Goal: Complete application form

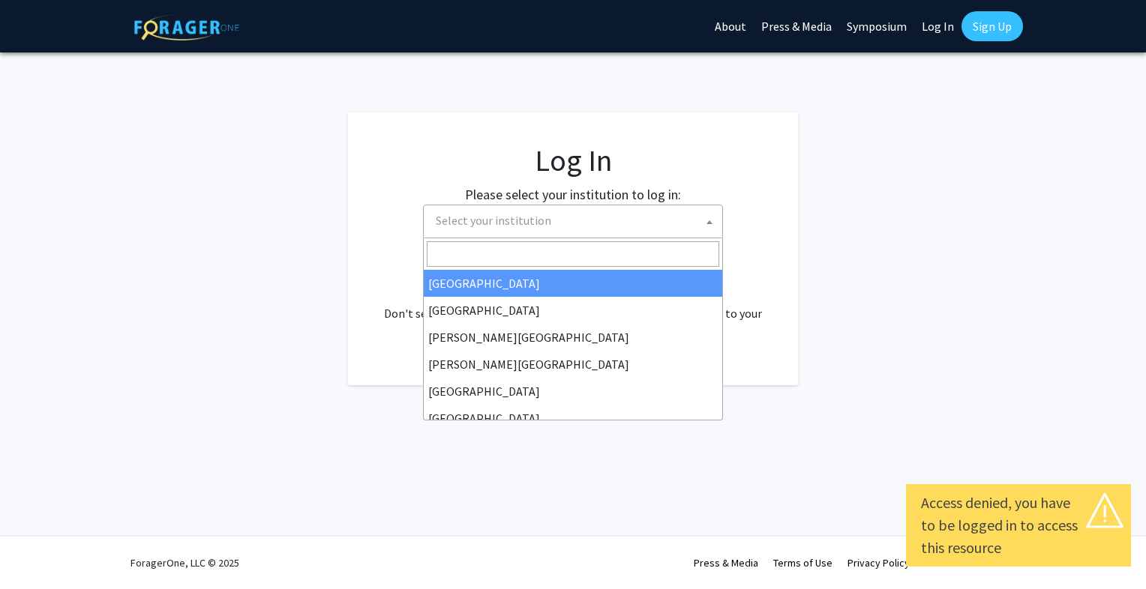
click at [663, 234] on span "Select your institution" at bounding box center [576, 220] width 292 height 31
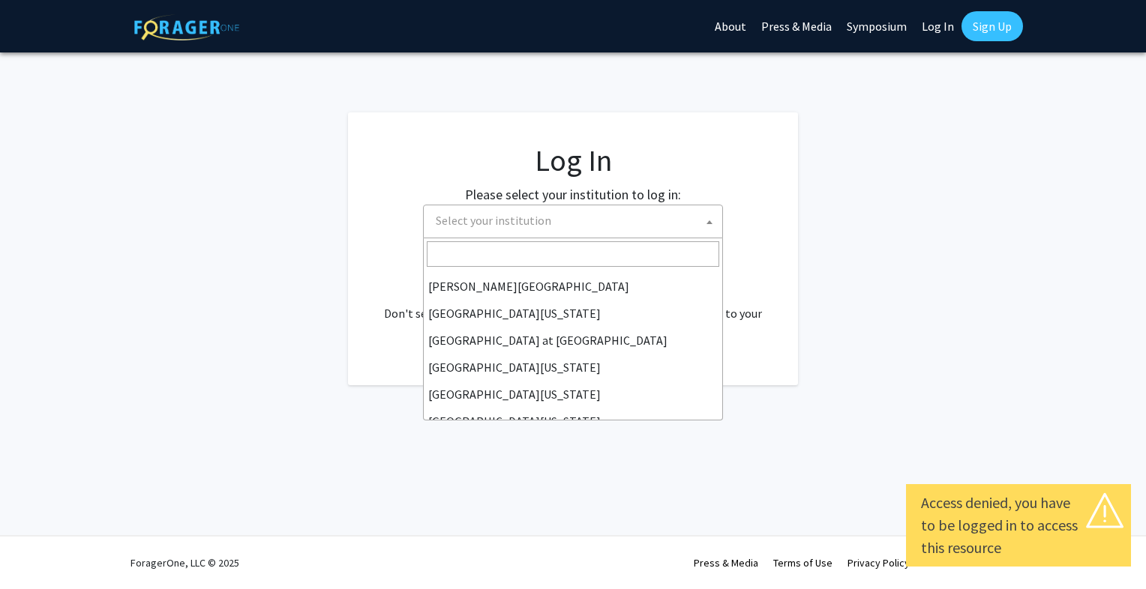
scroll to position [525, 0]
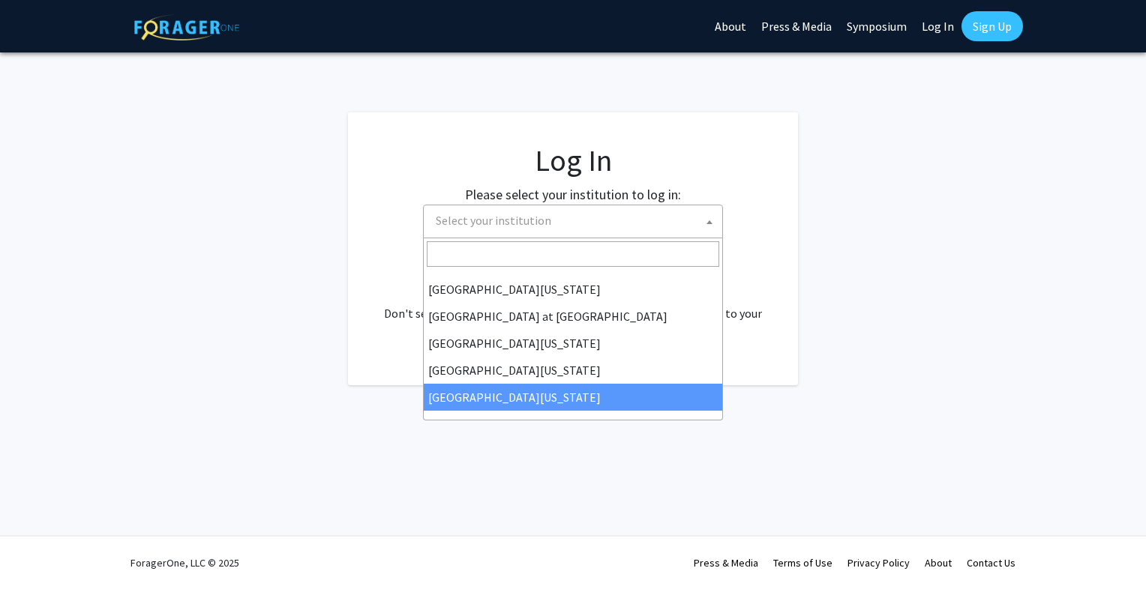
select select "33"
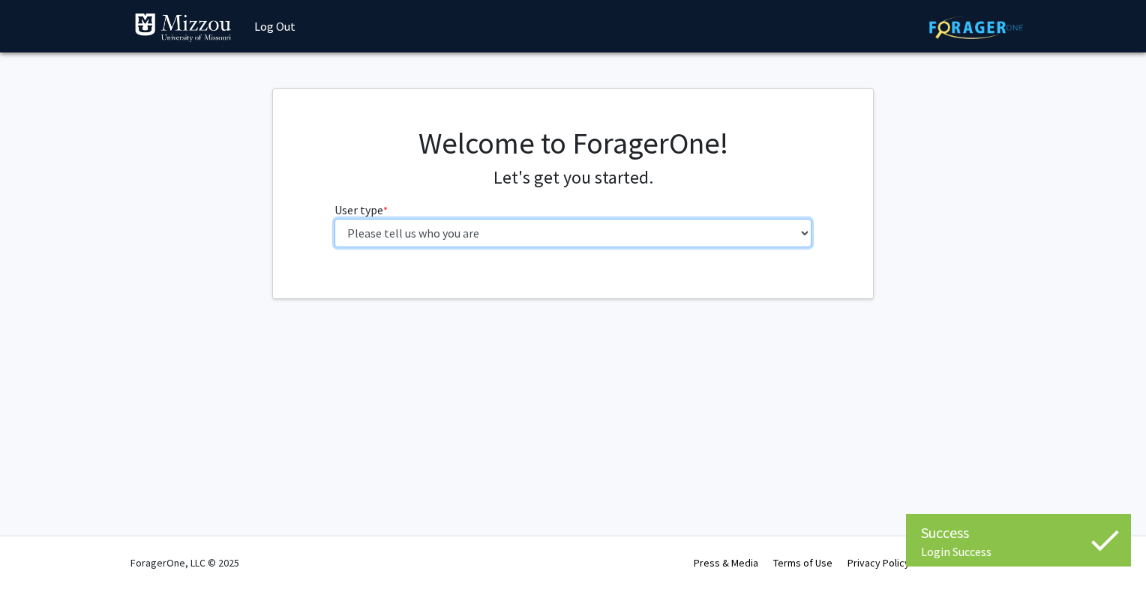
click at [627, 244] on select "Please tell us who you are Undergraduate Student Master's Student Doctoral Cand…" at bounding box center [573, 233] width 478 height 28
select select "1: undergrad"
click at [334, 219] on select "Please tell us who you are Undergraduate Student Master's Student Doctoral Cand…" at bounding box center [573, 233] width 478 height 28
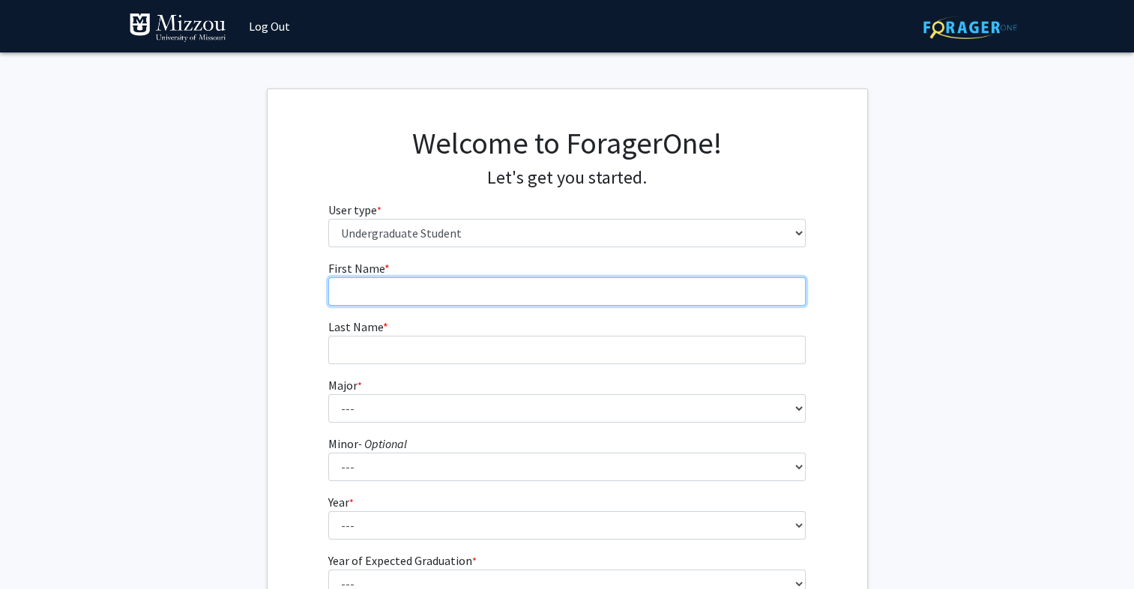
click at [624, 290] on input "First Name * required" at bounding box center [567, 291] width 478 height 28
type input "[PERSON_NAME]"
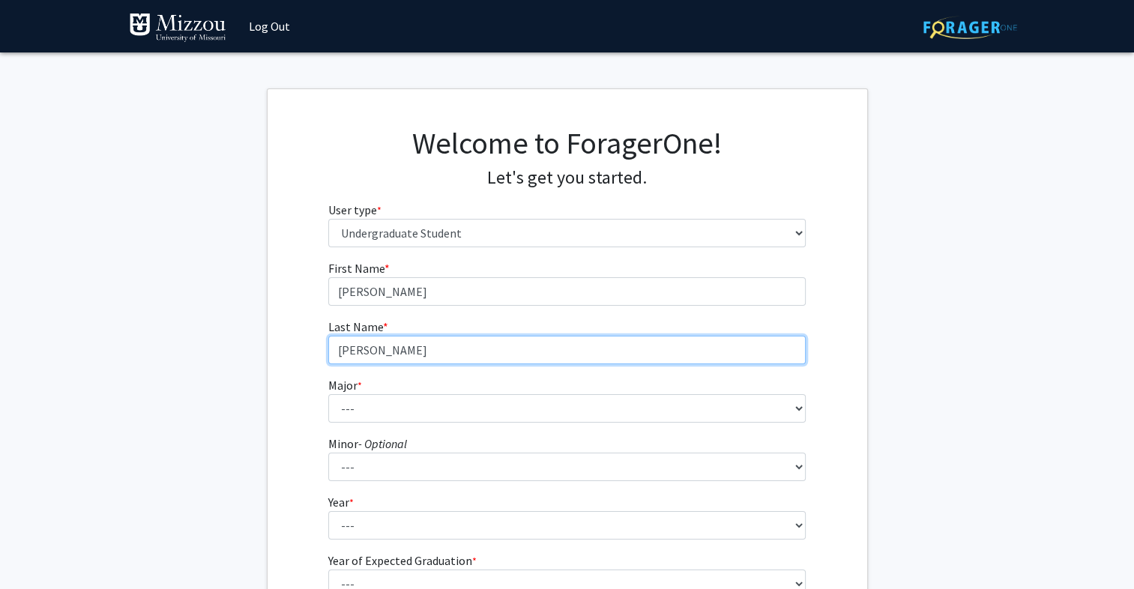
type input "[PERSON_NAME]"
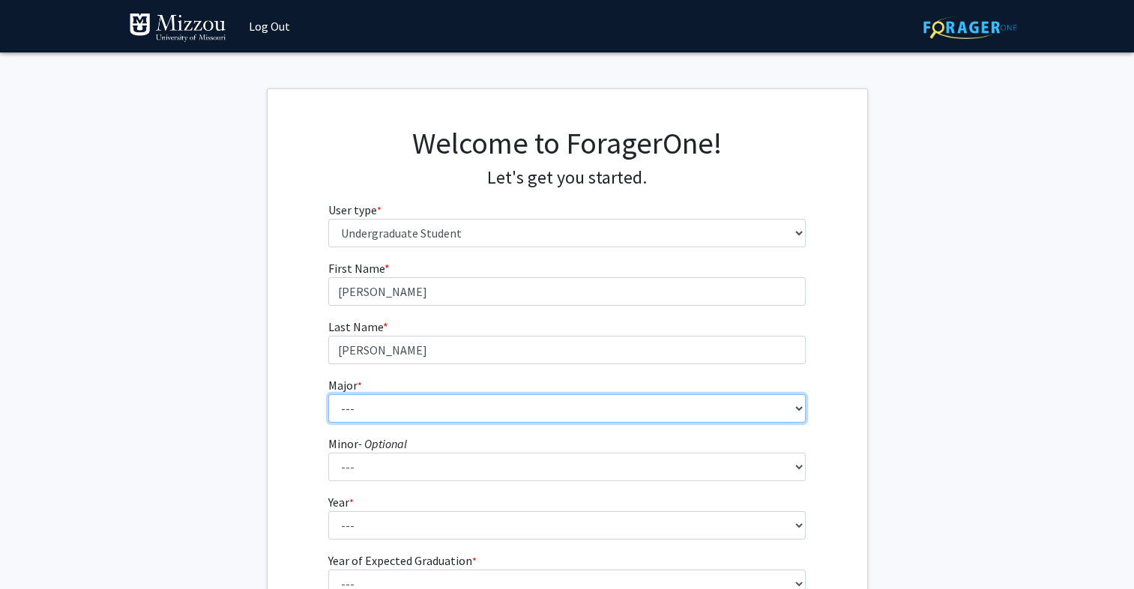
click at [586, 406] on select "--- Agribusiness Management Agricultural Education Agricultural Education: Comm…" at bounding box center [567, 408] width 478 height 28
click at [328, 394] on select "--- Agribusiness Management Agricultural Education Agricultural Education: Comm…" at bounding box center [567, 408] width 478 height 28
click at [470, 400] on select "--- Agribusiness Management Agricultural Education Agricultural Education: Comm…" at bounding box center [567, 408] width 478 height 28
select select "8: 2497"
click at [328, 394] on select "--- Agribusiness Management Agricultural Education Agricultural Education: Comm…" at bounding box center [567, 408] width 478 height 28
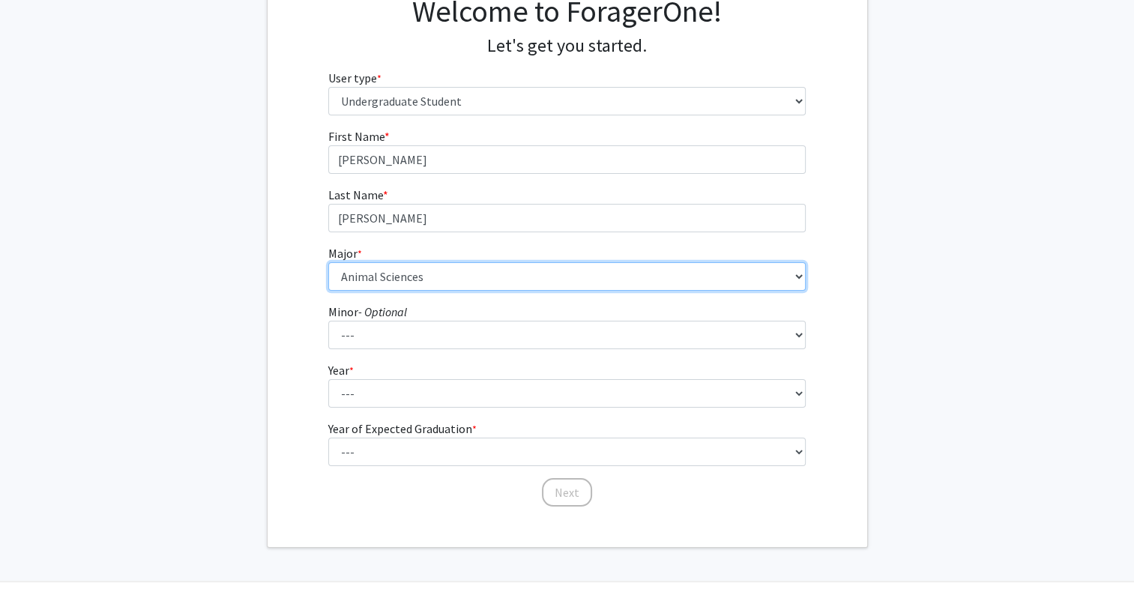
scroll to position [177, 0]
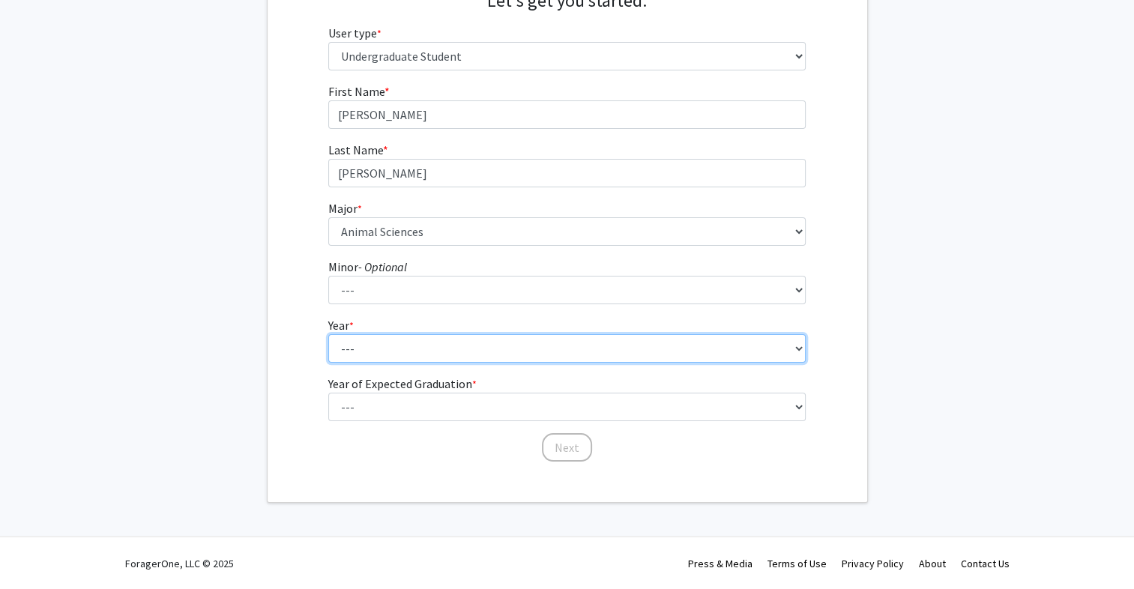
click at [477, 354] on select "--- First-year Sophomore Junior Senior Postbaccalaureate Certificate" at bounding box center [567, 348] width 478 height 28
select select "2: sophomore"
click at [328, 334] on select "--- First-year Sophomore Junior Senior Postbaccalaureate Certificate" at bounding box center [567, 348] width 478 height 28
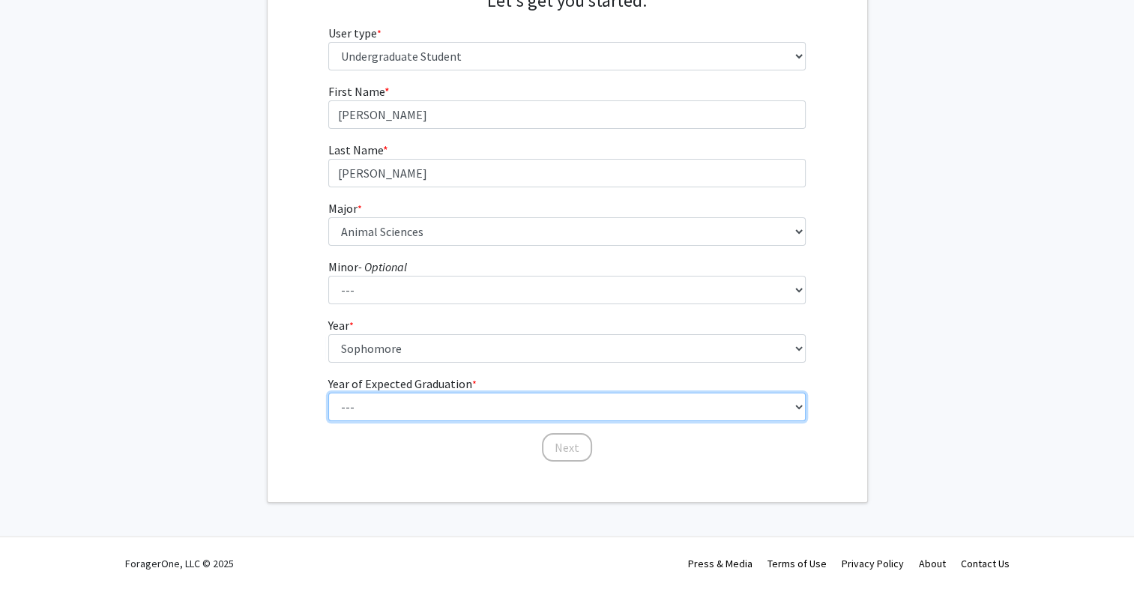
click at [476, 403] on select "--- 2025 2026 2027 2028 2029 2030 2031 2032 2033 2034" at bounding box center [567, 407] width 478 height 28
select select "4: 2028"
click at [328, 393] on select "--- 2025 2026 2027 2028 2029 2030 2031 2032 2033 2034" at bounding box center [567, 407] width 478 height 28
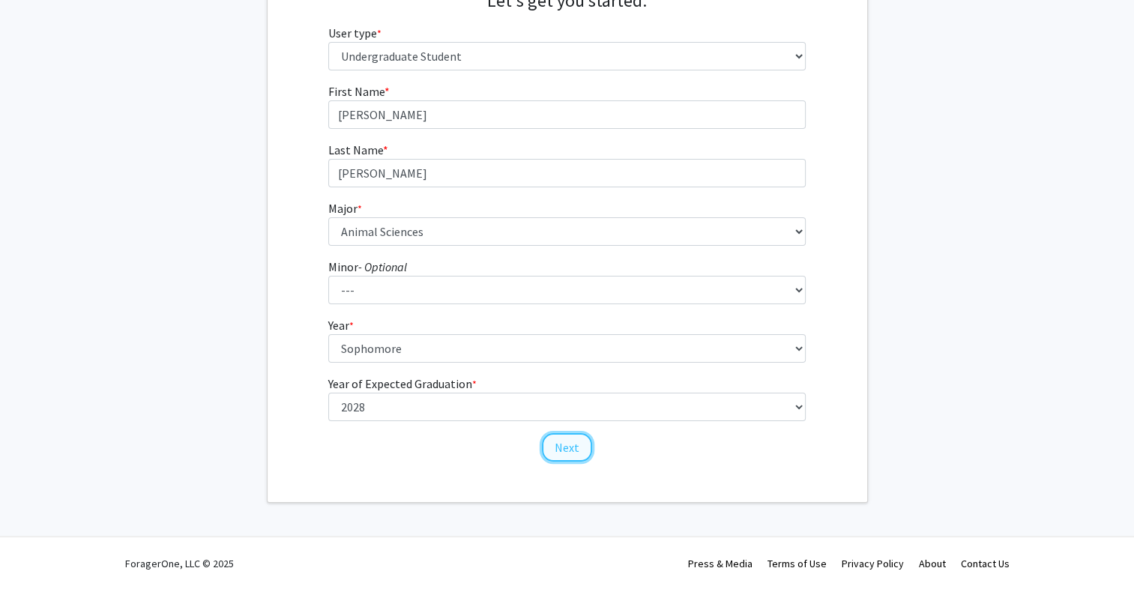
click at [562, 445] on button "Next" at bounding box center [567, 447] width 50 height 28
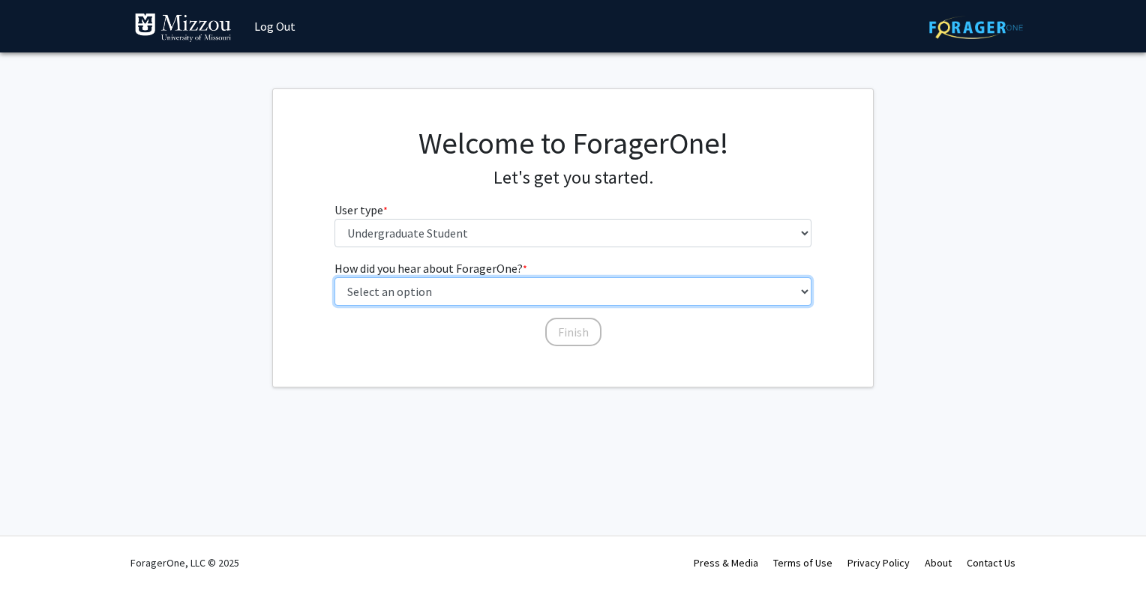
click at [591, 284] on select "Select an option Peer/student recommendation Faculty/staff recommendation Unive…" at bounding box center [573, 291] width 478 height 28
select select "4: university_email"
click at [334, 277] on select "Select an option Peer/student recommendation Faculty/staff recommendation Unive…" at bounding box center [573, 291] width 478 height 28
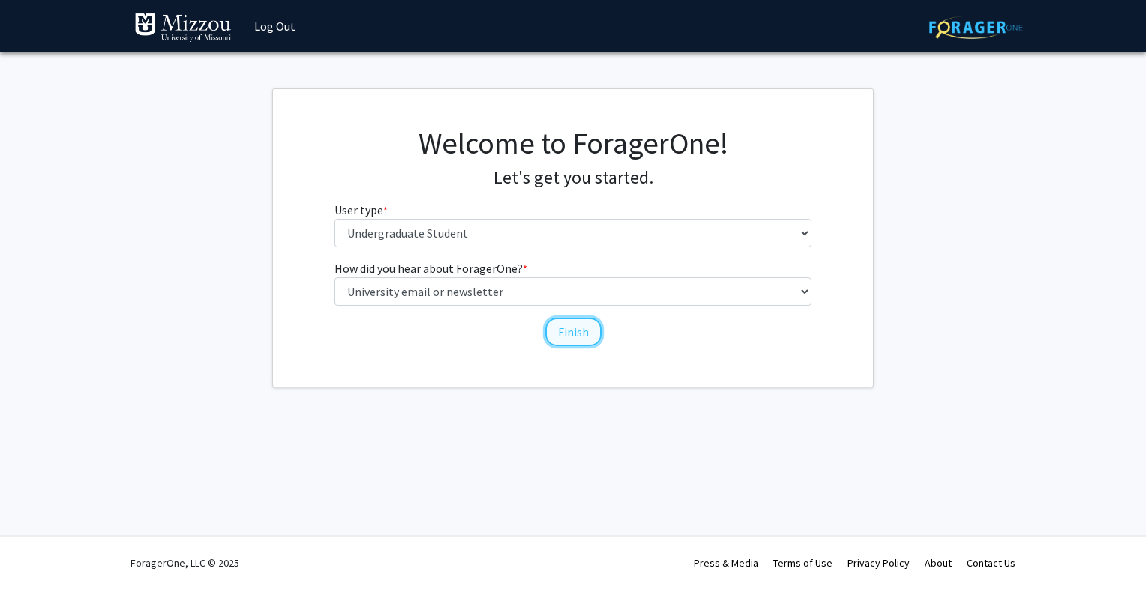
click at [559, 330] on button "Finish" at bounding box center [573, 332] width 56 height 28
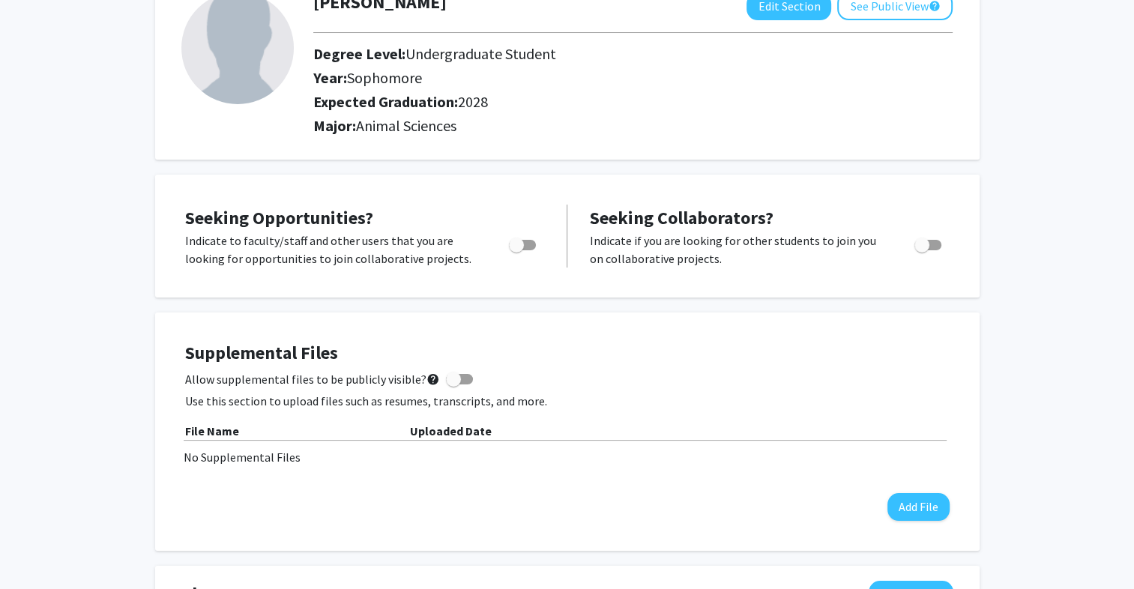
scroll to position [108, 0]
click at [531, 250] on label "Toggle" at bounding box center [519, 244] width 33 height 18
click at [517, 250] on input "Are you actively seeking opportunities?" at bounding box center [516, 250] width 1 height 1
checkbox input "true"
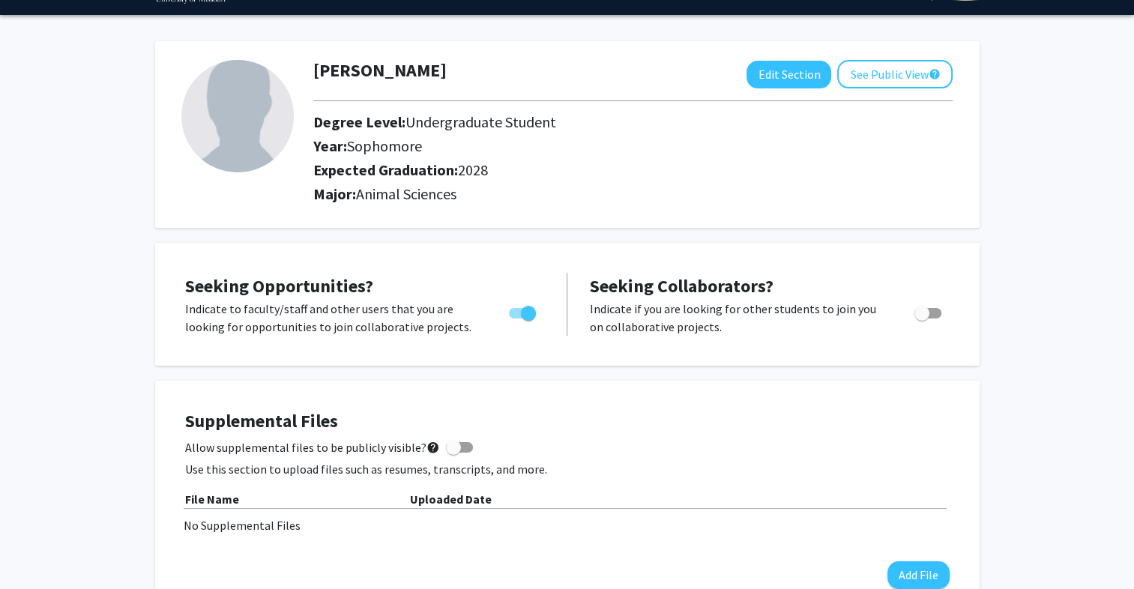
scroll to position [0, 0]
